Goal: Find specific page/section: Find specific page/section

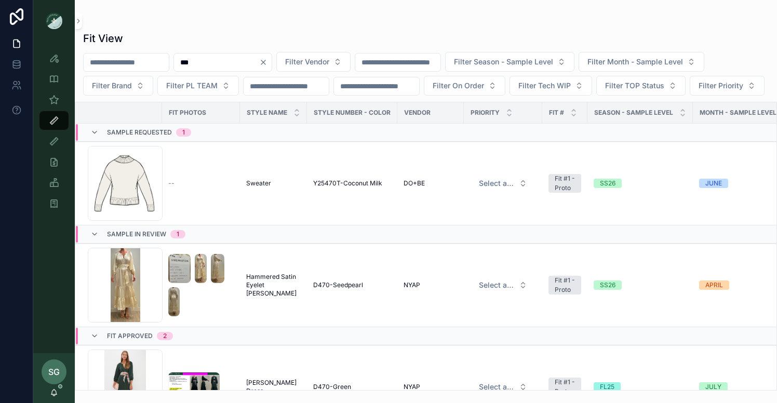
click at [267, 59] on icon "Clear" at bounding box center [263, 62] width 8 height 8
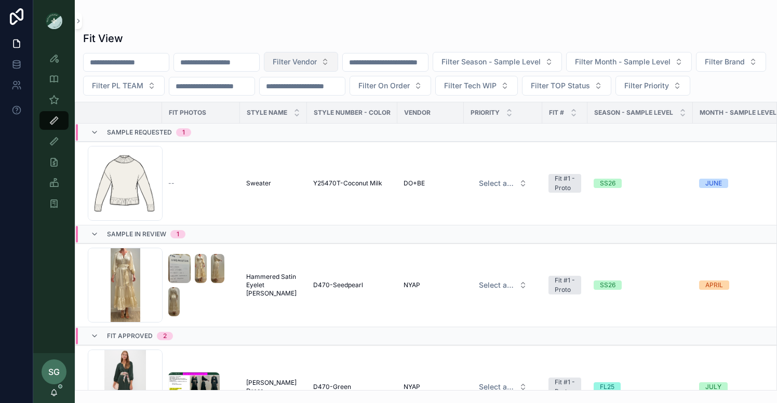
click at [338, 59] on button "Filter Vendor" at bounding box center [301, 62] width 74 height 20
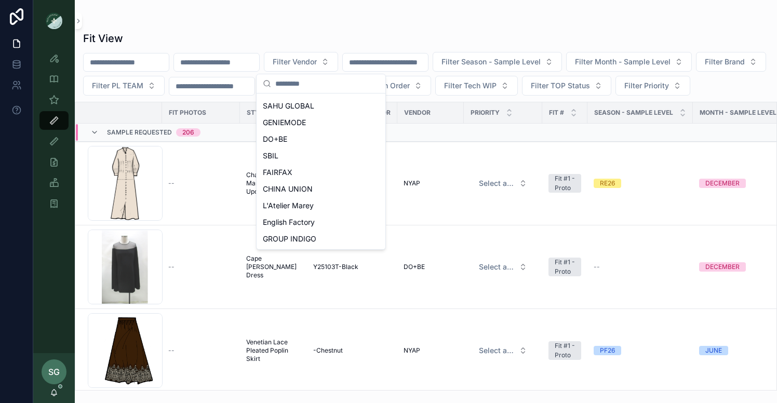
scroll to position [198, 0]
click at [292, 141] on div "DO+BE" at bounding box center [321, 138] width 125 height 17
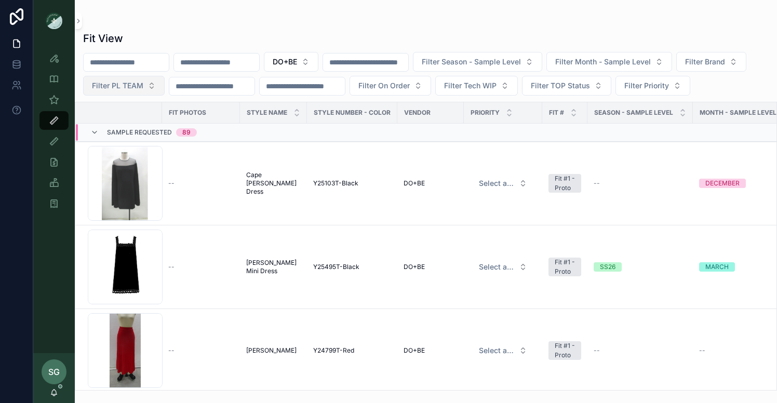
click at [165, 79] on button "Filter PL TEAM" at bounding box center [123, 86] width 81 height 20
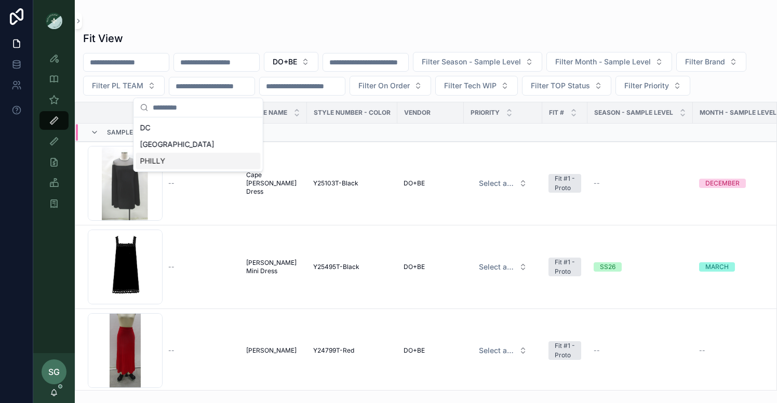
click at [162, 160] on div "PHILLY" at bounding box center [198, 161] width 125 height 17
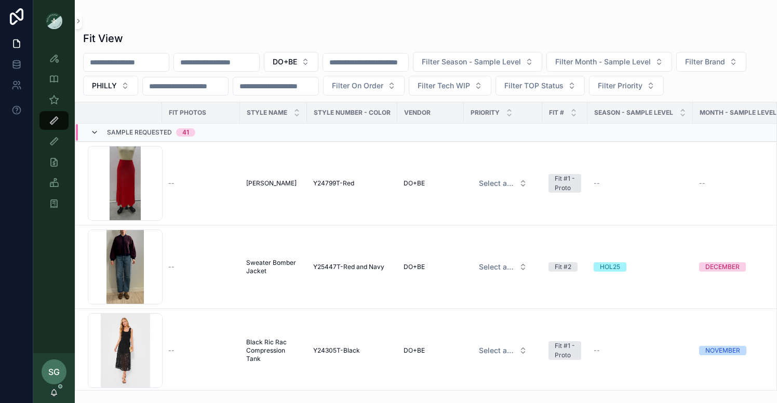
click at [97, 132] on icon "scrollable content" at bounding box center [94, 132] width 8 height 8
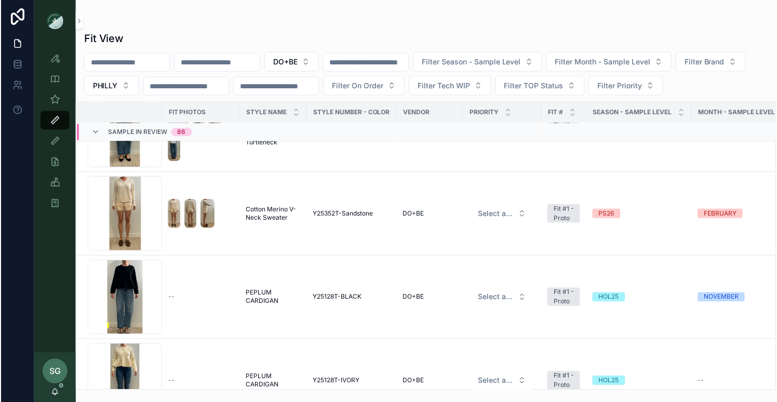
scroll to position [3437, 1]
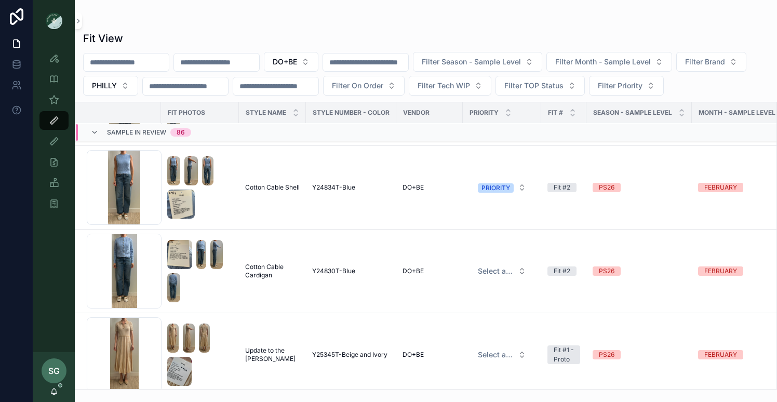
click at [55, 372] on span "SG" at bounding box center [53, 370] width 11 height 12
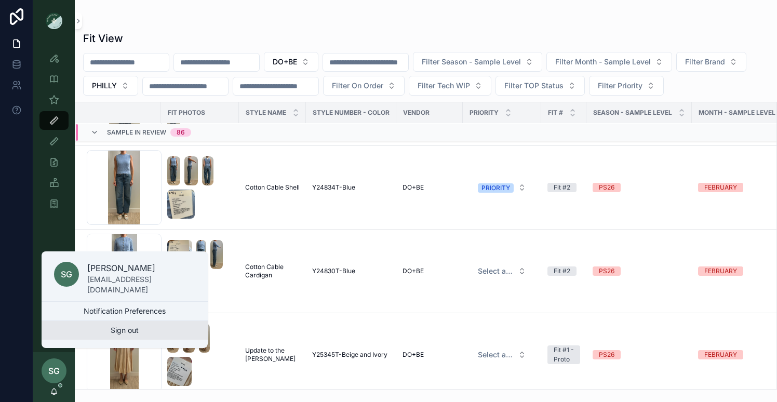
click at [123, 328] on button "Sign out" at bounding box center [125, 330] width 166 height 19
